Goal: Find specific page/section: Find specific page/section

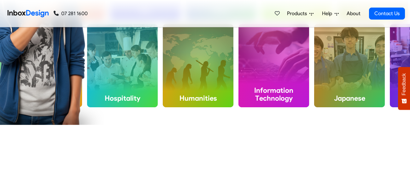
scroll to position [309, 0]
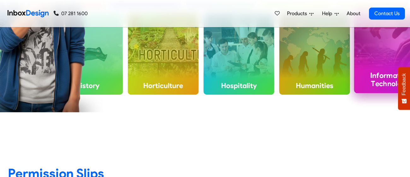
click at [375, 64] on div "Information Technology" at bounding box center [390, 50] width 73 height 85
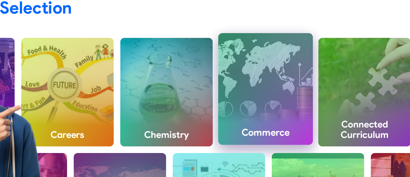
scroll to position [176, 0]
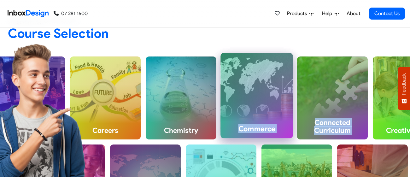
drag, startPoint x: 403, startPoint y: 141, endPoint x: 289, endPoint y: 104, distance: 119.8
type textarea "Commerce Connected Curriculum"
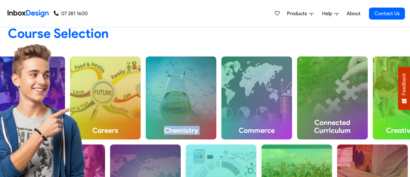
drag, startPoint x: 289, startPoint y: 104, endPoint x: 141, endPoint y: 102, distance: 147.9
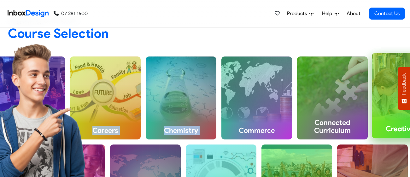
click at [384, 73] on div "Creative Arts" at bounding box center [408, 95] width 73 height 85
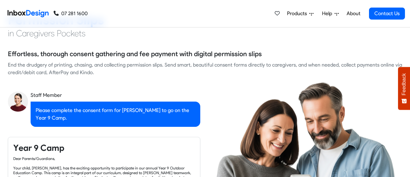
checkbox input "true"
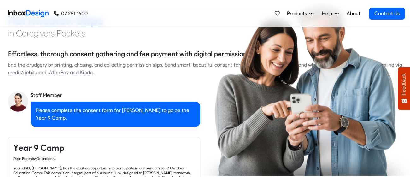
checkbox input "true"
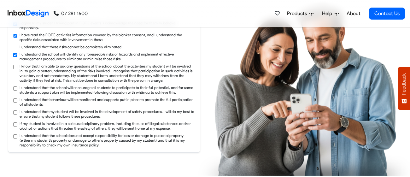
checkbox input "true"
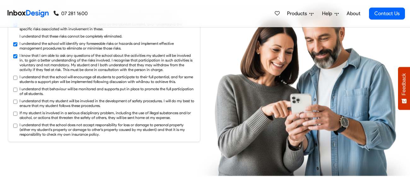
checkbox input "true"
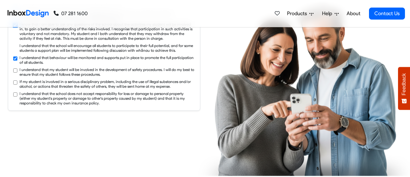
checkbox input "true"
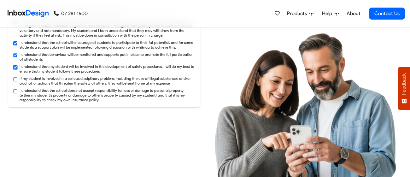
checkbox input "true"
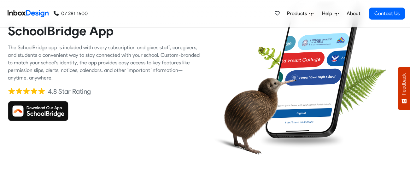
scroll to position [652, 0]
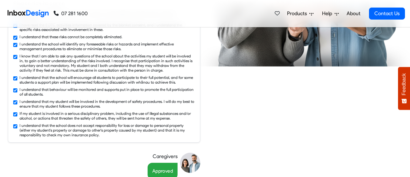
checkbox input "false"
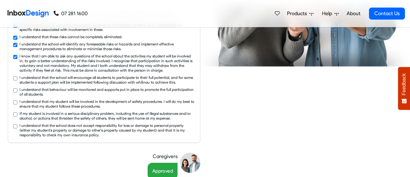
scroll to position [0, 0]
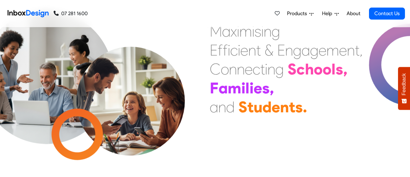
checkbox input "false"
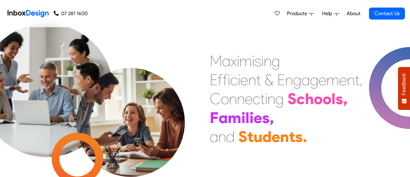
checkbox input "false"
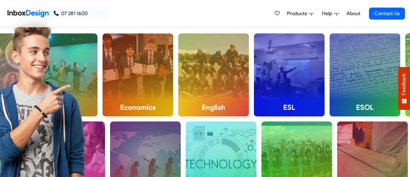
scroll to position [192, 0]
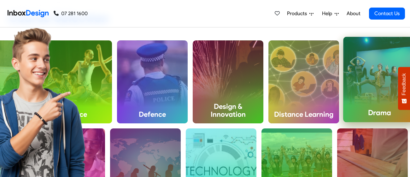
click at [365, 70] on div "Drama" at bounding box center [379, 79] width 73 height 85
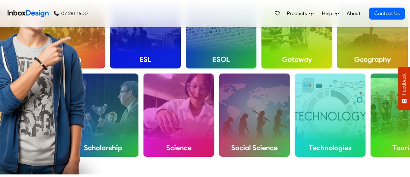
scroll to position [246, 0]
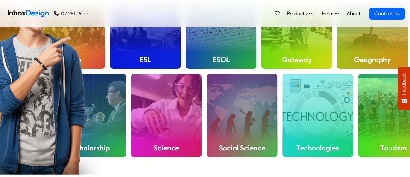
click at [360, 157] on li "Tourism" at bounding box center [393, 115] width 76 height 88
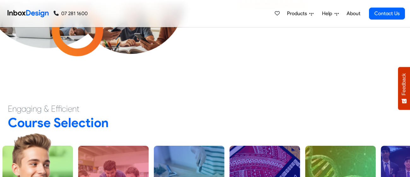
scroll to position [87, 0]
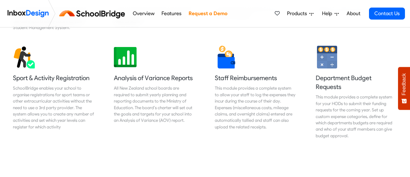
scroll to position [513, 0]
